Goal: Navigation & Orientation: Go to known website

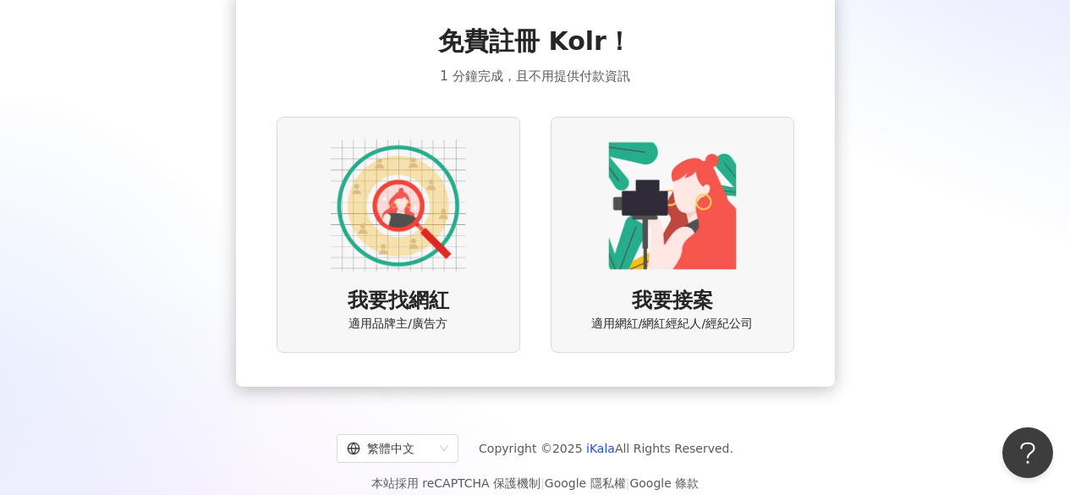
click at [442, 213] on img at bounding box center [398, 205] width 135 height 135
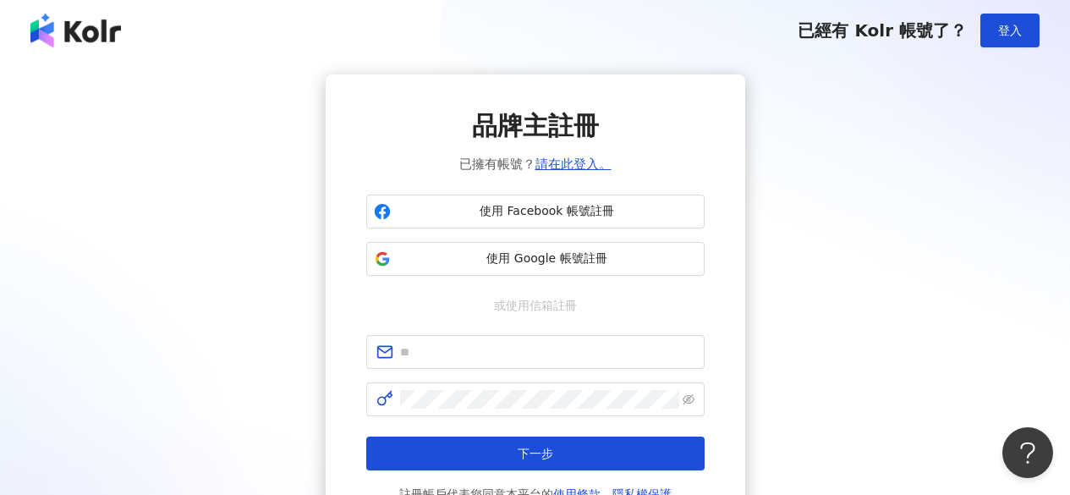
click at [112, 29] on img at bounding box center [75, 31] width 90 height 34
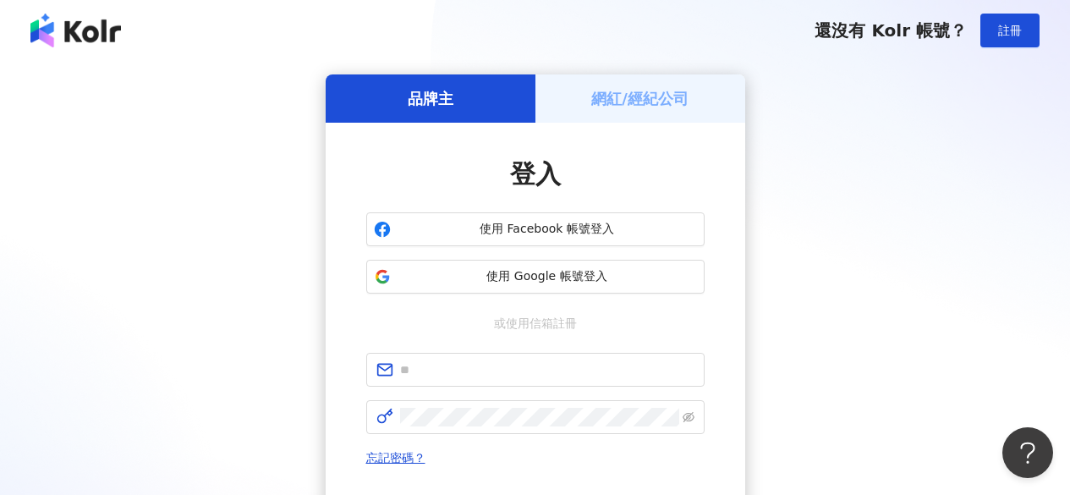
click at [74, 34] on img at bounding box center [75, 31] width 90 height 34
click at [645, 112] on div "網紅/經紀公司" at bounding box center [640, 98] width 210 height 48
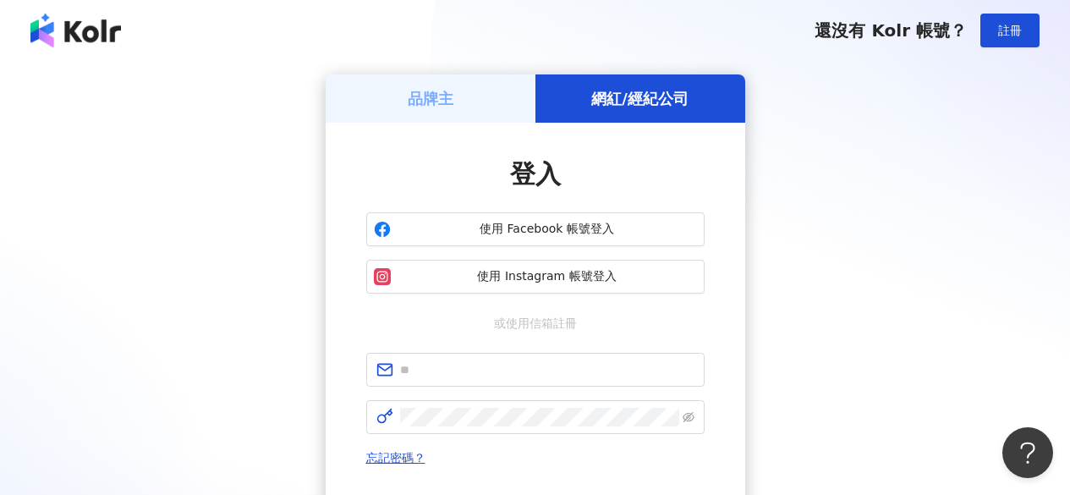
click at [485, 99] on div "品牌主" at bounding box center [431, 98] width 210 height 48
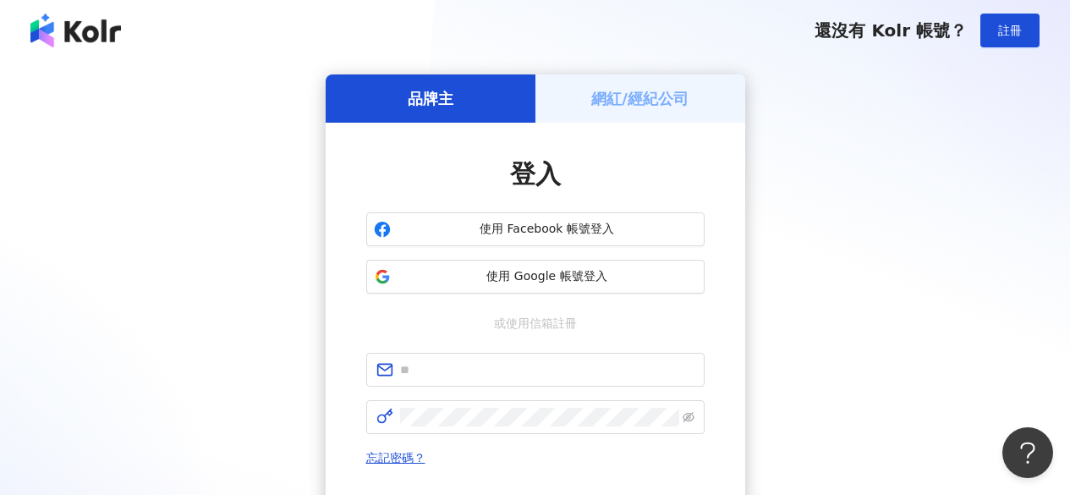
click at [628, 97] on h5 "網紅/經紀公司" at bounding box center [639, 98] width 97 height 21
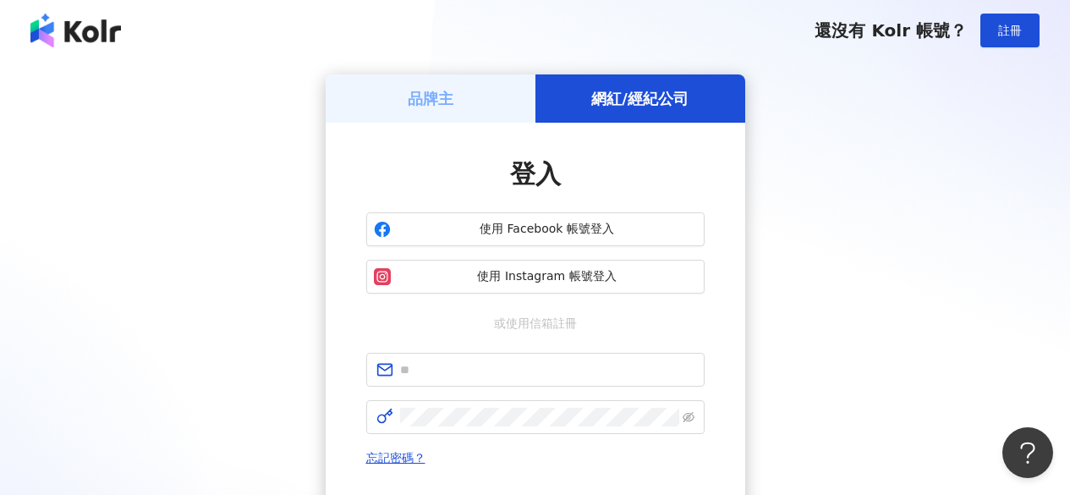
click at [532, 99] on div "品牌主" at bounding box center [431, 98] width 210 height 48
